Goal: Check status: Check status

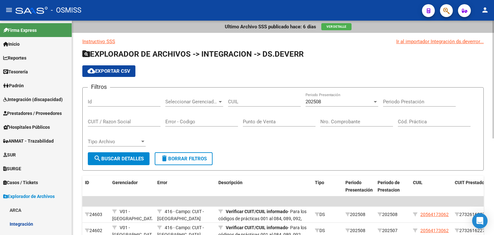
scroll to position [79, 0]
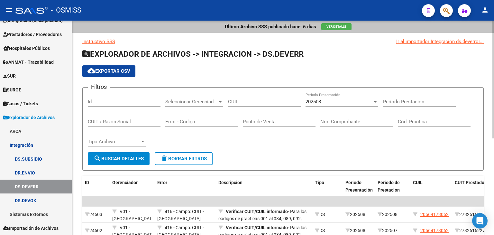
click at [242, 102] on input "CUIL" at bounding box center [264, 102] width 73 height 6
paste input "27-53052988-1"
type input "27-53052988-1"
click at [113, 158] on span "search Buscar Detalles" at bounding box center [119, 159] width 50 height 6
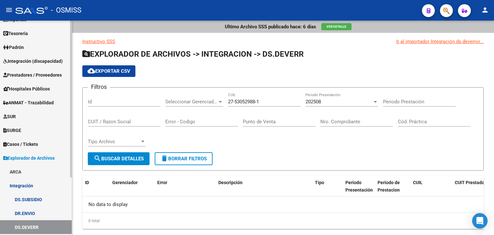
scroll to position [0, 0]
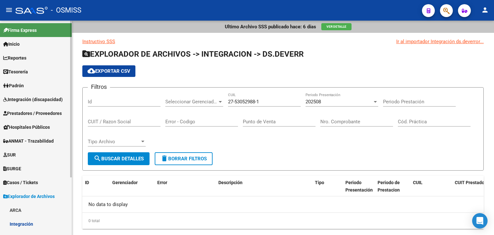
click at [42, 101] on span "Integración (discapacidad)" at bounding box center [32, 99] width 59 height 7
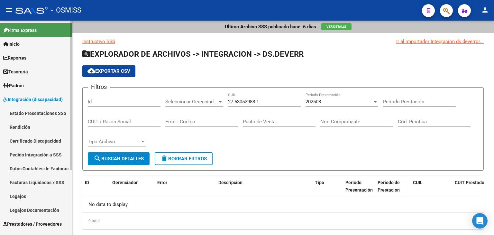
click at [46, 153] on link "Pedido Integración a SSS" at bounding box center [36, 155] width 72 height 14
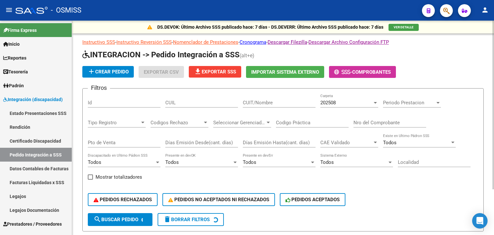
drag, startPoint x: 190, startPoint y: 96, endPoint x: 173, endPoint y: 103, distance: 18.0
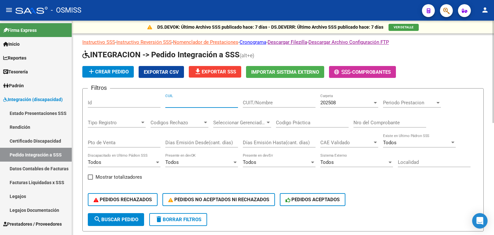
paste input "27530529881"
click at [132, 217] on span "search Buscar Pedido" at bounding box center [116, 219] width 45 height 6
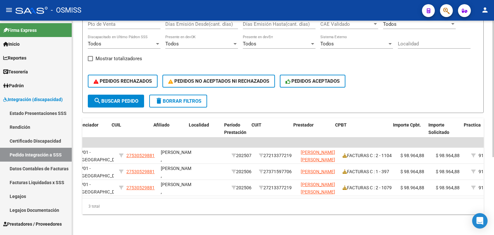
scroll to position [0, 120]
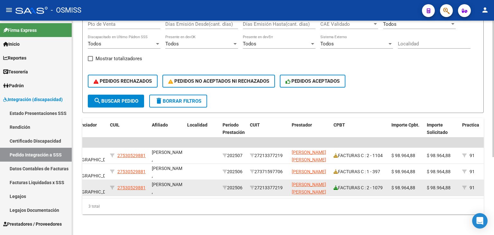
click at [338, 185] on icon at bounding box center [335, 187] width 5 height 5
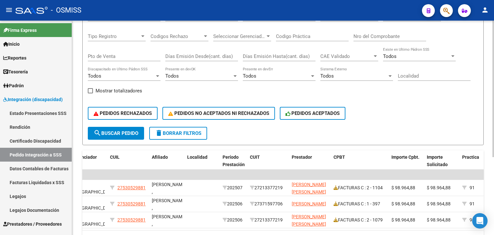
scroll to position [58, 0]
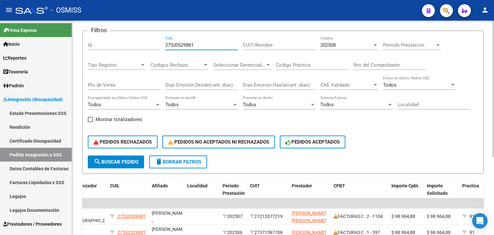
drag, startPoint x: 189, startPoint y: 47, endPoint x: 149, endPoint y: 48, distance: 40.5
click at [149, 48] on div "Filtros Id 27530529881 CUIL CUIT/Nombre 202508 Carpeta Periodo Prestacion Perio…" at bounding box center [283, 95] width 390 height 119
paste input "0531961502"
click at [132, 162] on span "search Buscar Pedido" at bounding box center [116, 162] width 45 height 6
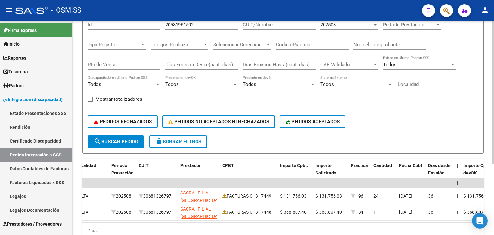
scroll to position [41, 0]
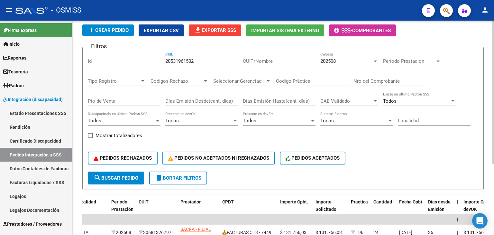
drag, startPoint x: 196, startPoint y: 61, endPoint x: 139, endPoint y: 65, distance: 57.3
click at [139, 64] on div "Filtros Id 20531961502 CUIL CUIT/Nombre 202508 Carpeta Periodo Prestacion Perio…" at bounding box center [283, 111] width 390 height 119
paste input "7575425076"
type input "27575425076"
click at [334, 58] on span "202508" at bounding box center [327, 61] width 15 height 6
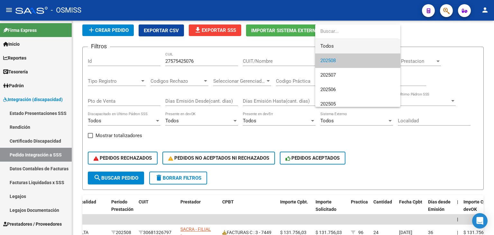
click at [333, 47] on span "Todos" at bounding box center [357, 46] width 75 height 14
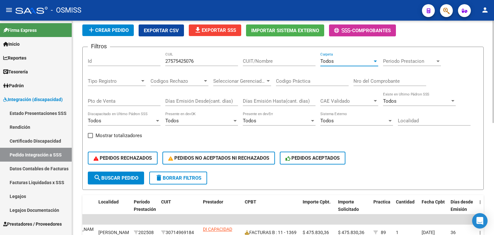
click at [406, 61] on span "Periodo Prestacion" at bounding box center [409, 61] width 52 height 6
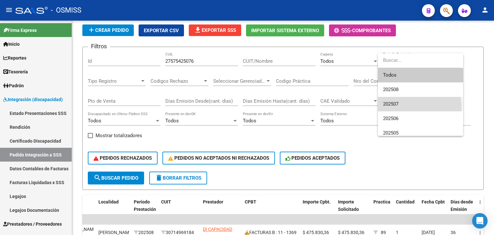
click at [401, 107] on span "202507" at bounding box center [420, 104] width 75 height 14
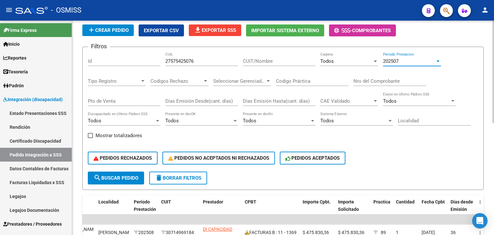
click at [133, 175] on span "search Buscar Pedido" at bounding box center [116, 178] width 45 height 6
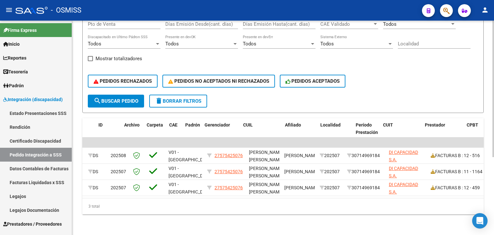
scroll to position [0, 0]
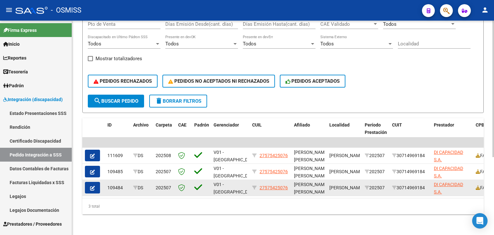
click at [93, 186] on icon "button" at bounding box center [92, 188] width 5 height 5
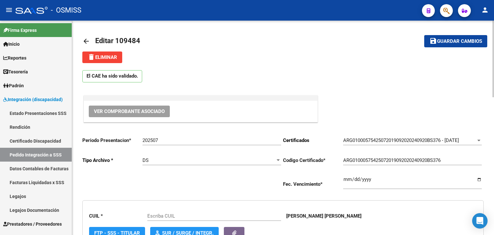
click at [141, 110] on span "Ver Comprobante Asociado" at bounding box center [129, 111] width 71 height 6
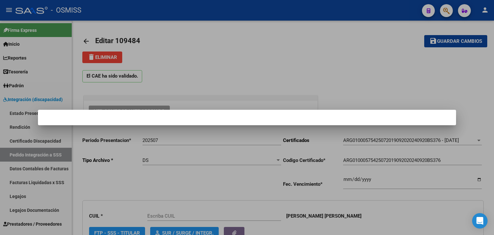
type input "27575425076"
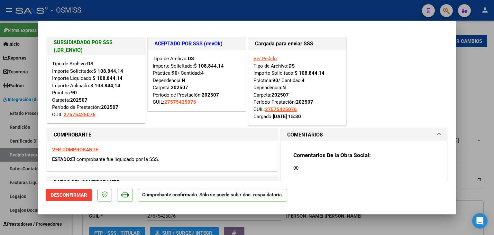
type input "$ 0,00"
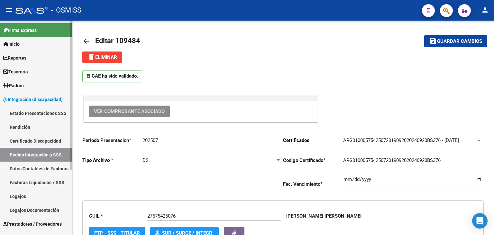
click at [49, 152] on link "Pedido Integración a SSS" at bounding box center [36, 155] width 72 height 14
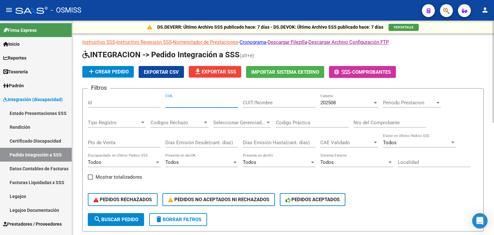
paste input "27530529881"
type input "27530529881"
click at [330, 105] on div "202508" at bounding box center [346, 103] width 52 height 6
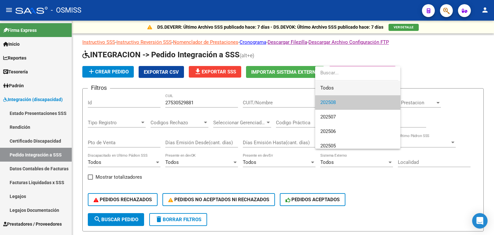
click at [329, 88] on span "Todos" at bounding box center [357, 88] width 75 height 14
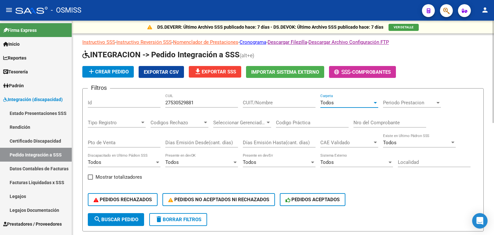
click at [410, 99] on div "Periodo Prestacion Periodo Prestacion" at bounding box center [412, 101] width 58 height 14
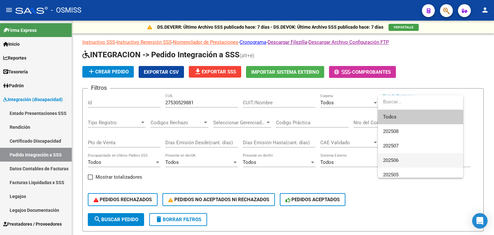
click at [400, 159] on span "202506" at bounding box center [420, 160] width 75 height 14
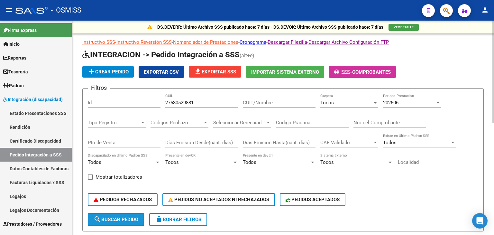
click at [116, 218] on span "search Buscar Pedido" at bounding box center [116, 219] width 45 height 6
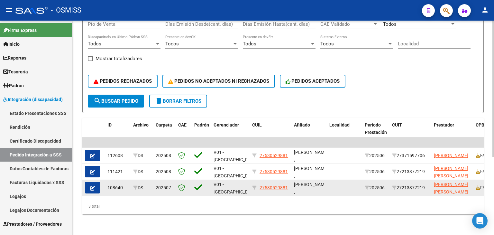
drag, startPoint x: 216, startPoint y: 197, endPoint x: 150, endPoint y: 191, distance: 65.9
click at [152, 191] on datatable-body "| | 112608 DS 202508 V01 - [PERSON_NAME] 27530529881 [PERSON_NAME] , 202506 273…" at bounding box center [282, 167] width 401 height 60
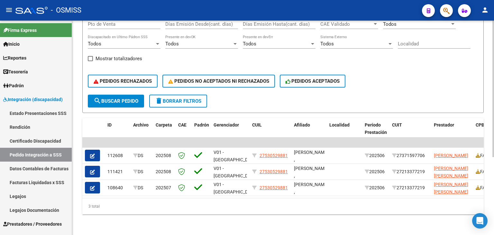
click at [144, 203] on div "3 total" at bounding box center [282, 206] width 401 height 16
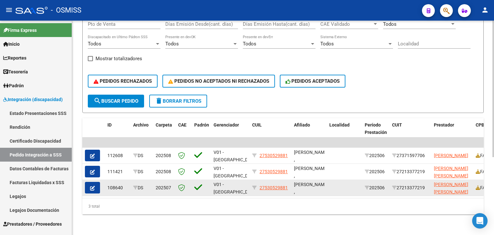
click at [95, 182] on button "button" at bounding box center [92, 188] width 15 height 12
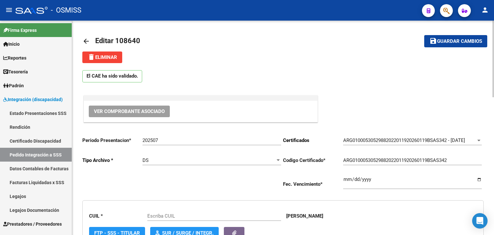
type input "27530529881"
click at [160, 107] on button "Ver Comprobante Asociado" at bounding box center [129, 111] width 81 height 12
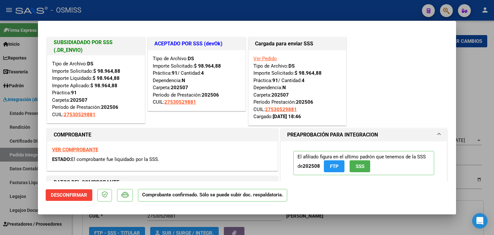
type input "$ 0,00"
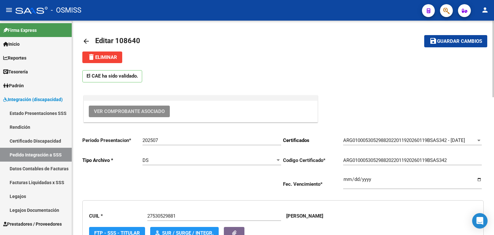
click at [84, 40] on mat-icon "arrow_back" at bounding box center [86, 41] width 8 height 8
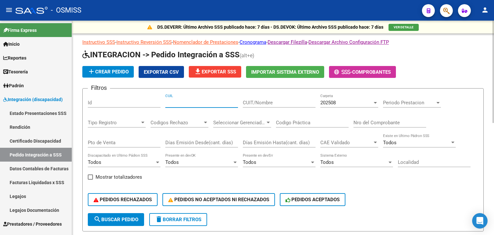
paste input "27530529881"
type input "27530529881"
click at [116, 219] on span "search Buscar Pedido" at bounding box center [116, 219] width 45 height 6
click at [356, 104] on div "202508" at bounding box center [346, 103] width 52 height 6
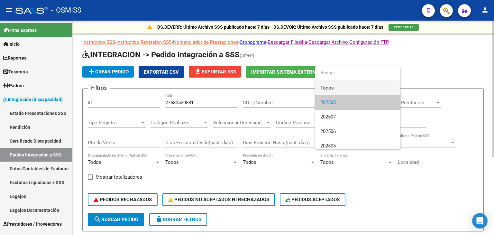
click at [359, 87] on span "Todos" at bounding box center [357, 88] width 75 height 14
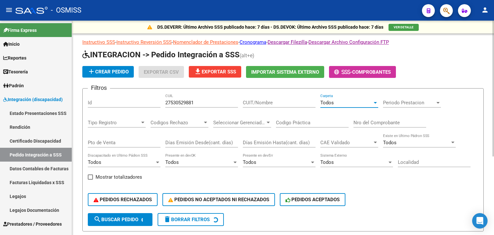
click at [413, 104] on span "Periodo Prestacion" at bounding box center [409, 103] width 52 height 6
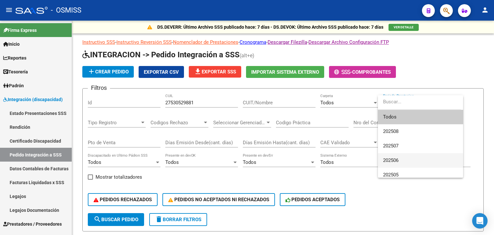
click at [405, 157] on span "202506" at bounding box center [420, 160] width 75 height 14
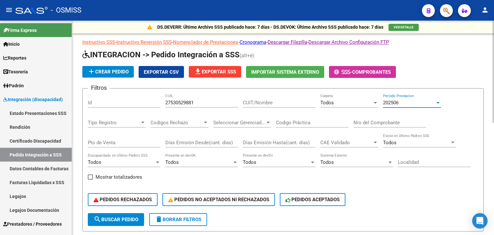
click at [121, 218] on span "search Buscar Pedido" at bounding box center [116, 219] width 45 height 6
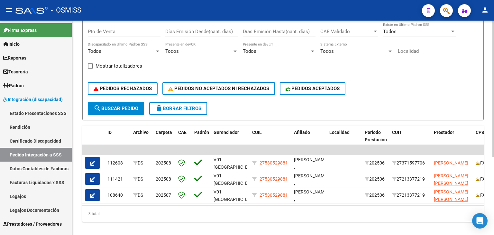
scroll to position [122, 0]
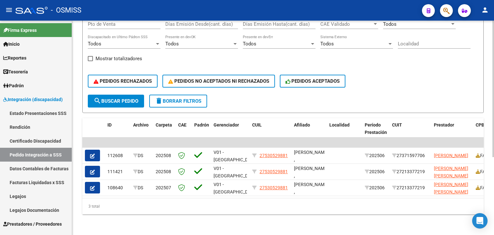
click at [203, 223] on div "DS.DEVERR: Último Archivo SSS publicado hace: 7 días - DS.DEVOK: Último Archivo…" at bounding box center [283, 68] width 422 height 332
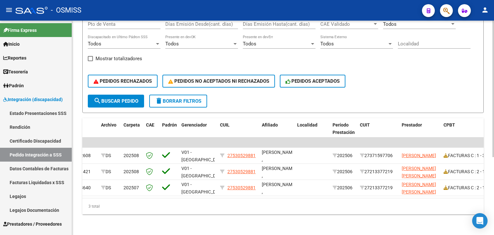
scroll to position [0, 0]
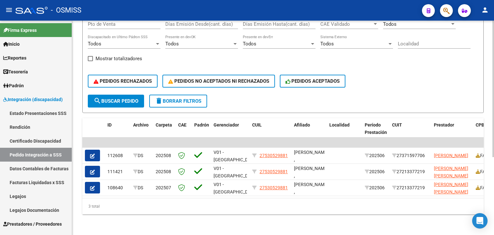
click at [151, 204] on div "3 total" at bounding box center [282, 206] width 401 height 16
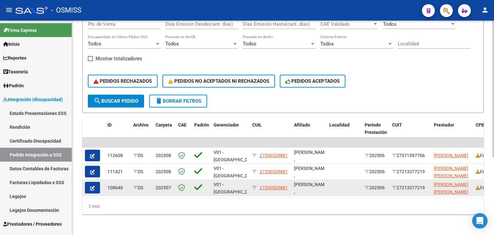
click at [94, 186] on icon "button" at bounding box center [92, 188] width 5 height 5
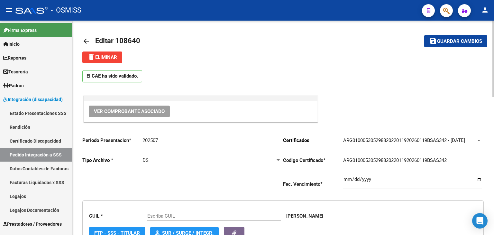
type input "27530529881"
click at [152, 109] on span "Ver Comprobante Asociado" at bounding box center [129, 111] width 71 height 6
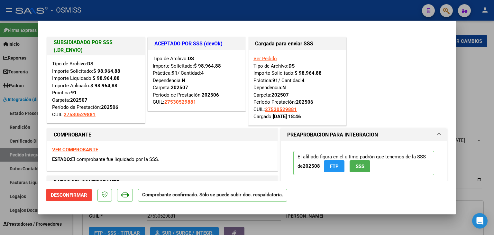
click at [349, 224] on div at bounding box center [247, 117] width 494 height 235
type input "$ 0,00"
